Goal: Check status: Check status

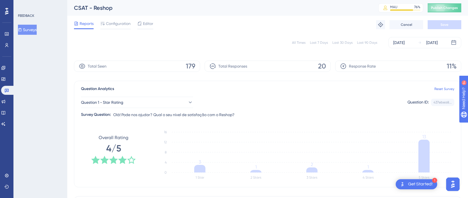
click at [135, 33] on div "All Times Last 7 Days Last 30 Days Last 90 Days Aug 01 2025 Aug 23 2025" at bounding box center [268, 43] width 388 height 18
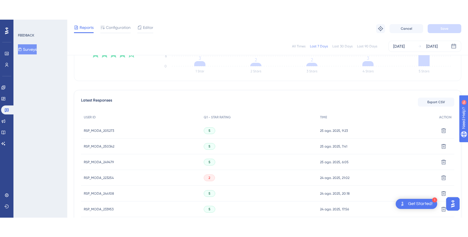
scroll to position [132, 0]
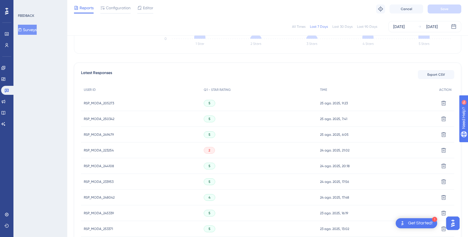
click at [103, 149] on span "RSP_MODA_223254" at bounding box center [99, 150] width 30 height 4
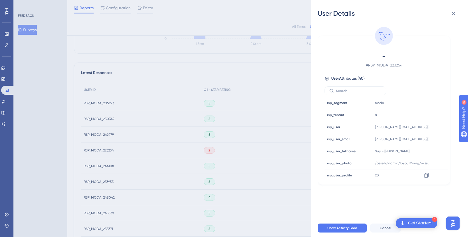
scroll to position [400, 0]
click at [455, 13] on icon at bounding box center [454, 14] width 4 height 4
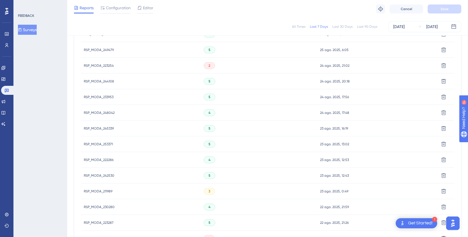
scroll to position [216, 0]
click at [98, 192] on span "RSP_MODA_211989" at bounding box center [98, 191] width 29 height 4
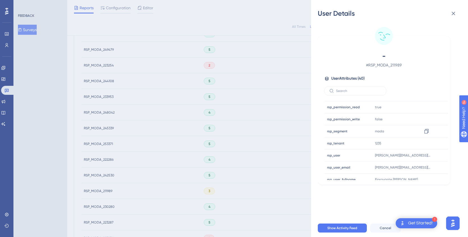
scroll to position [359, 0]
click at [453, 12] on icon at bounding box center [454, 14] width 4 height 4
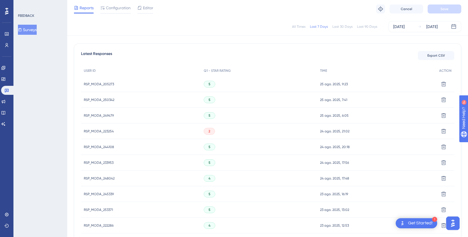
scroll to position [0, 0]
